Goal: Check status: Check status

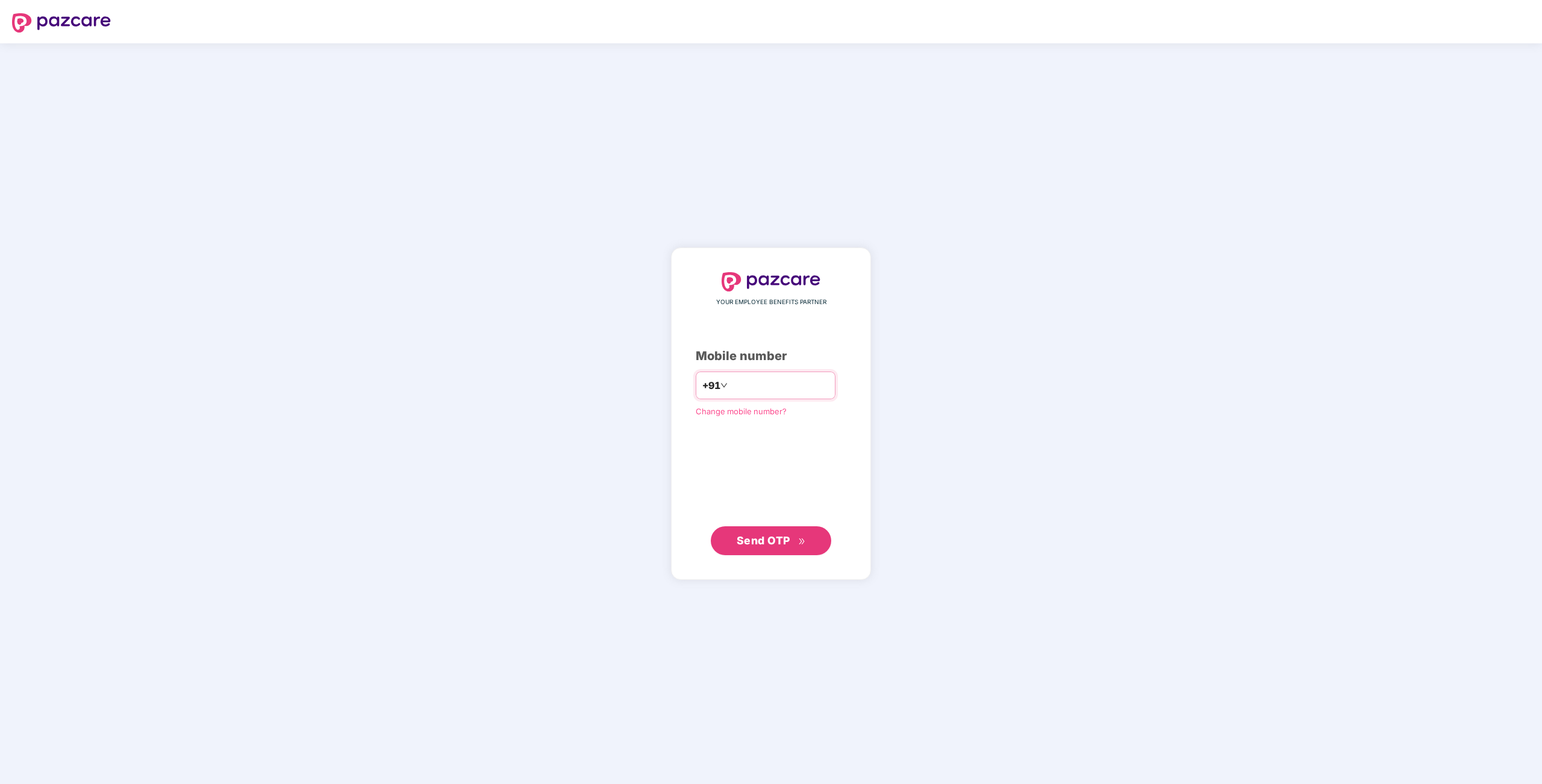
click at [730, 385] on input "number" at bounding box center [779, 385] width 99 height 19
type input "**********"
click at [761, 537] on span "Send OTP" at bounding box center [764, 541] width 54 height 13
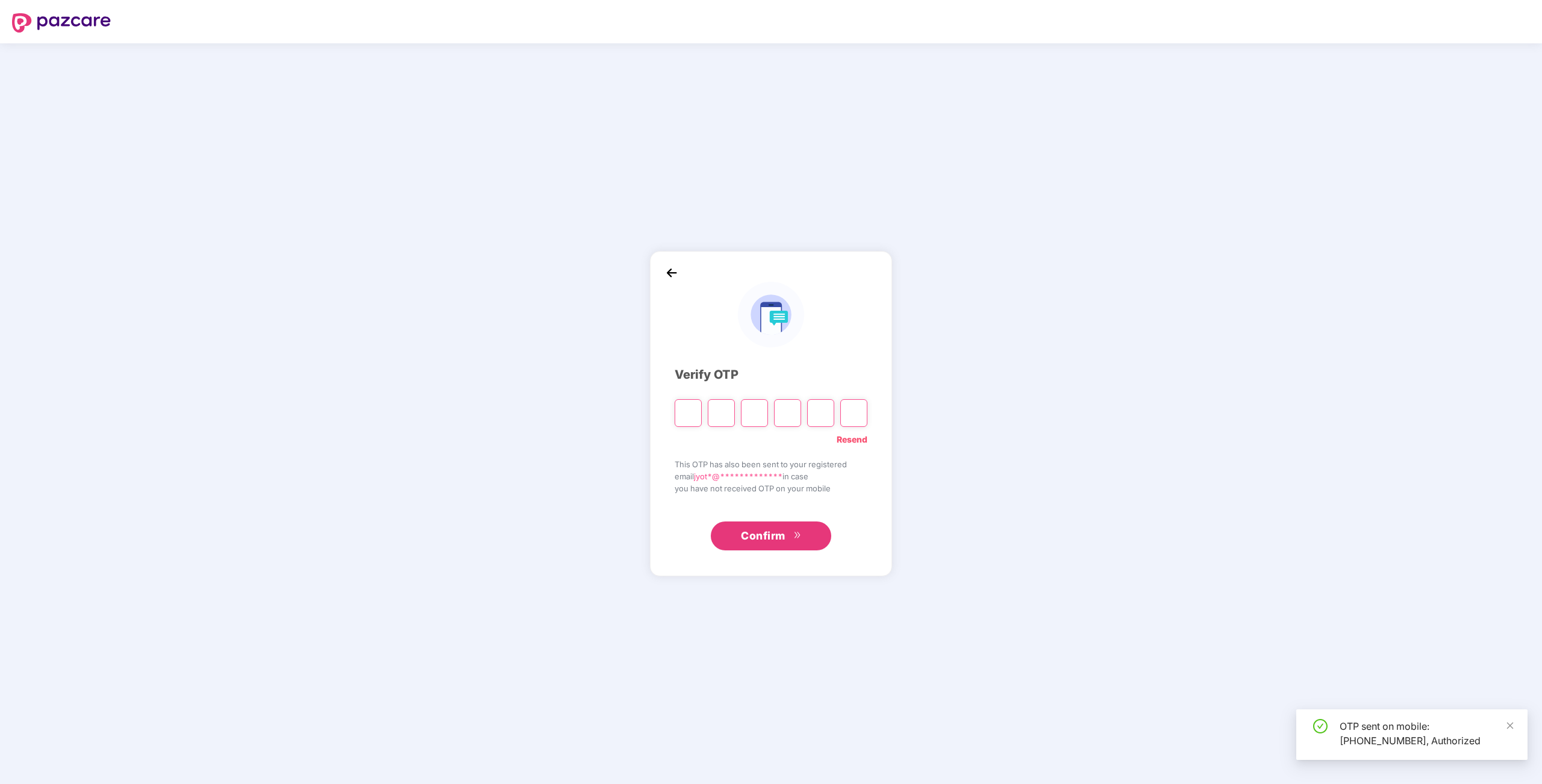
click at [694, 410] on input "Please enter verification code. Digit 1" at bounding box center [688, 413] width 27 height 28
type input "*"
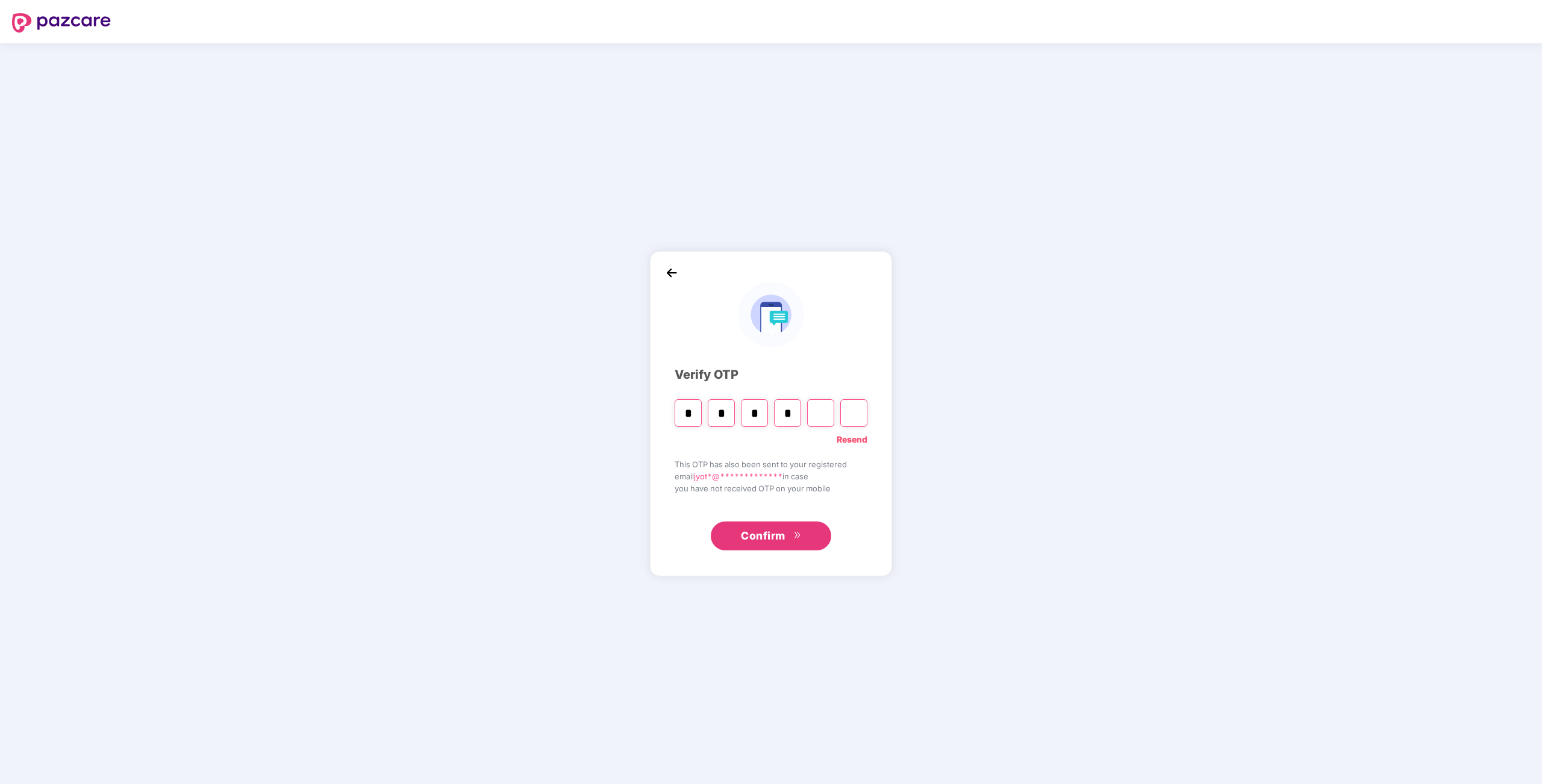
type input "*"
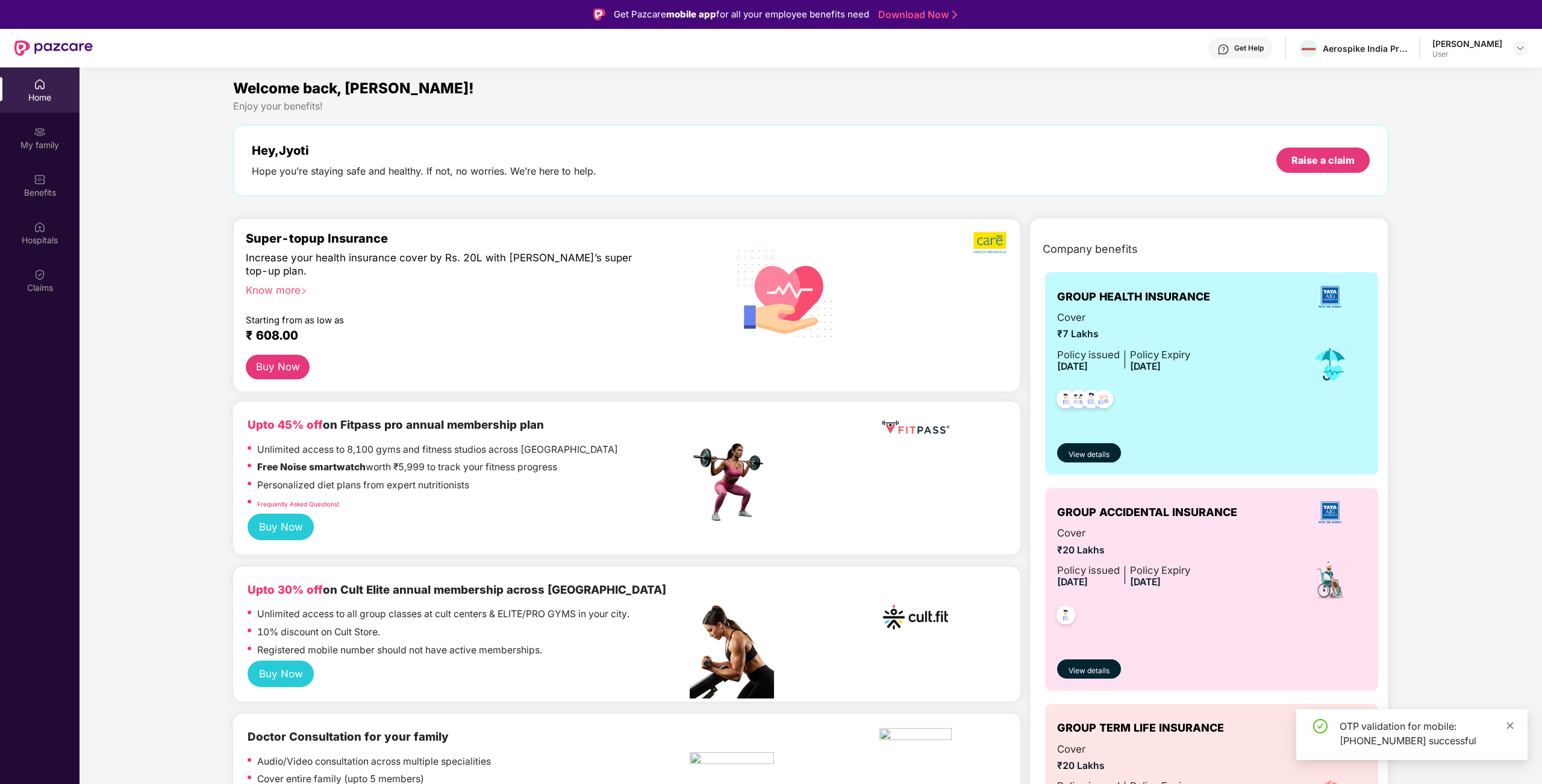
click at [1511, 727] on icon "close" at bounding box center [1511, 725] width 7 height 7
click at [1097, 458] on span "View details" at bounding box center [1089, 455] width 41 height 11
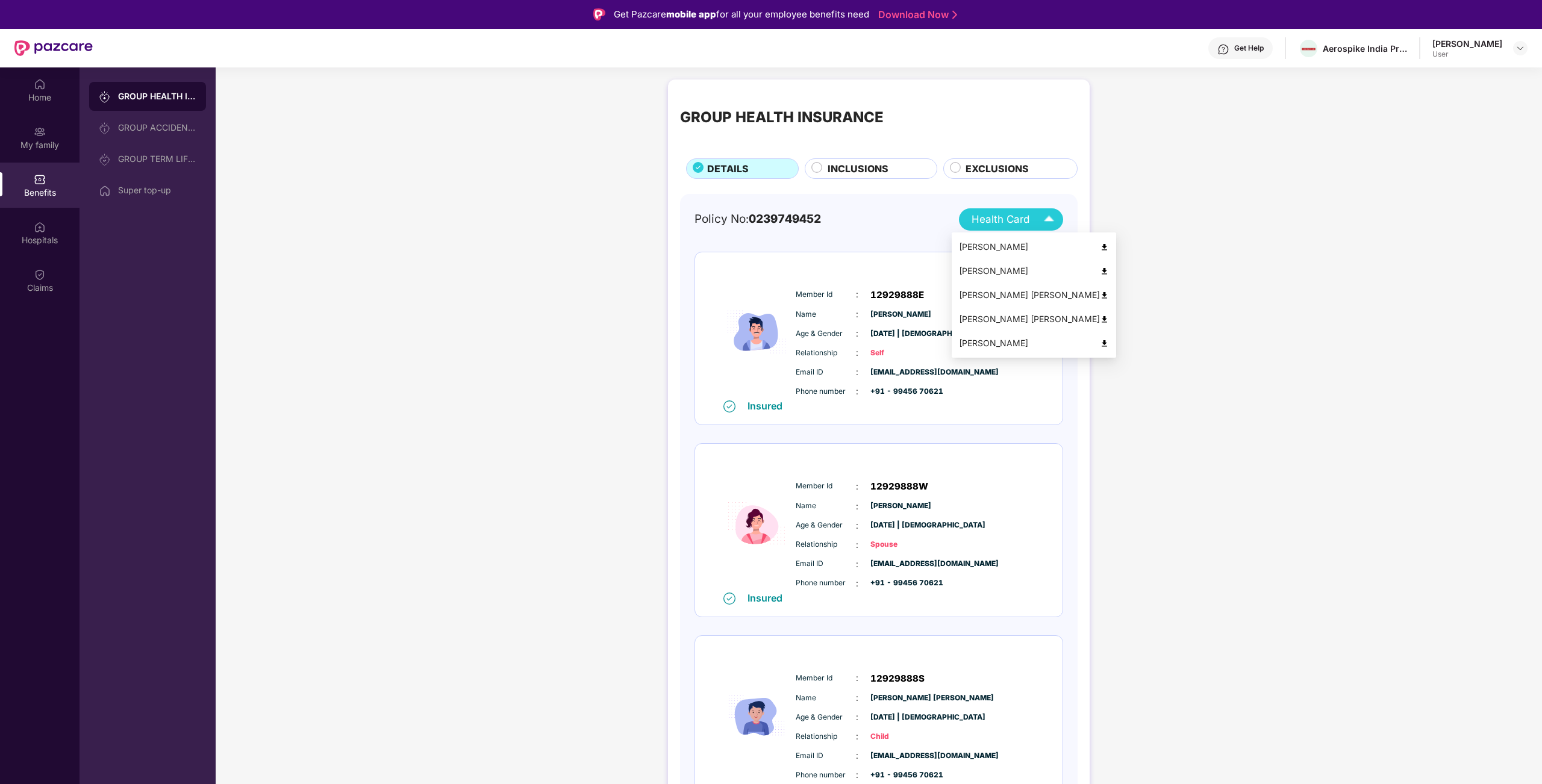
click at [1009, 219] on span "Health Card" at bounding box center [1001, 219] width 58 height 16
click at [1100, 320] on img at bounding box center [1105, 319] width 9 height 9
